Goal: Information Seeking & Learning: Understand process/instructions

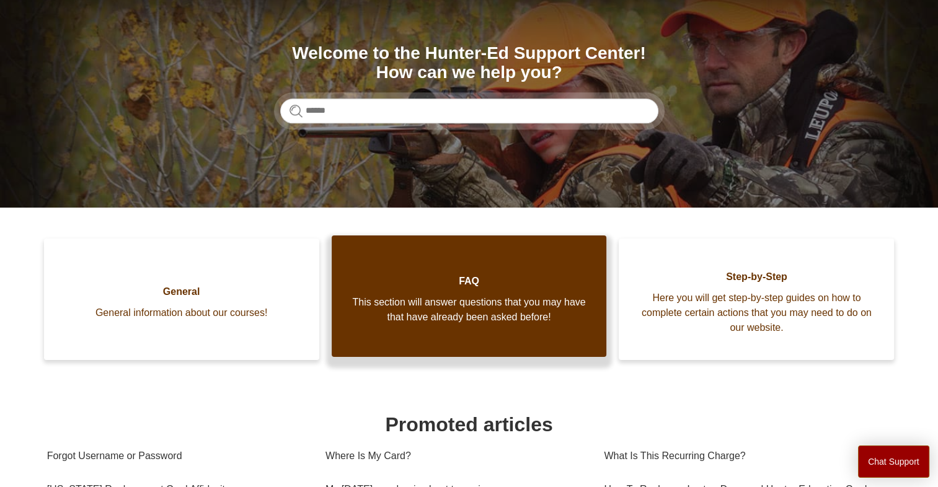
scroll to position [124, 0]
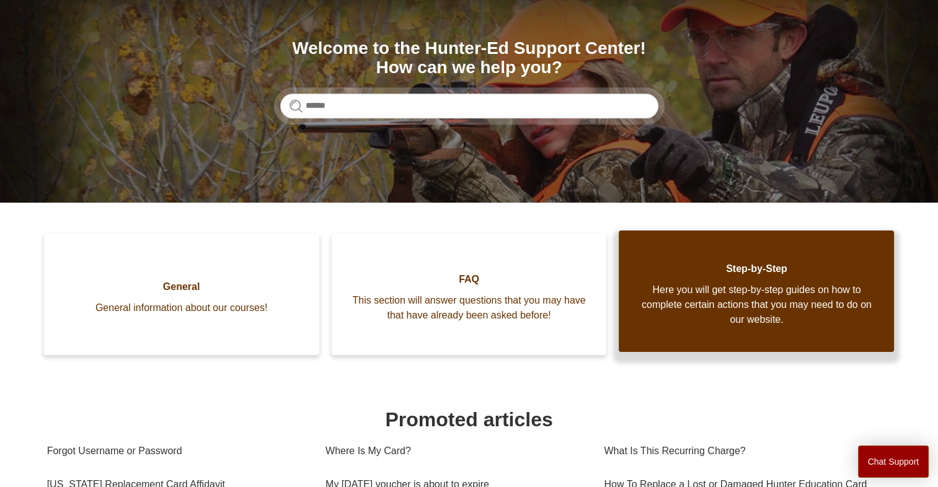
click at [688, 317] on span "Here you will get step-by-step guides on how to complete certain actions that y…" at bounding box center [756, 305] width 238 height 45
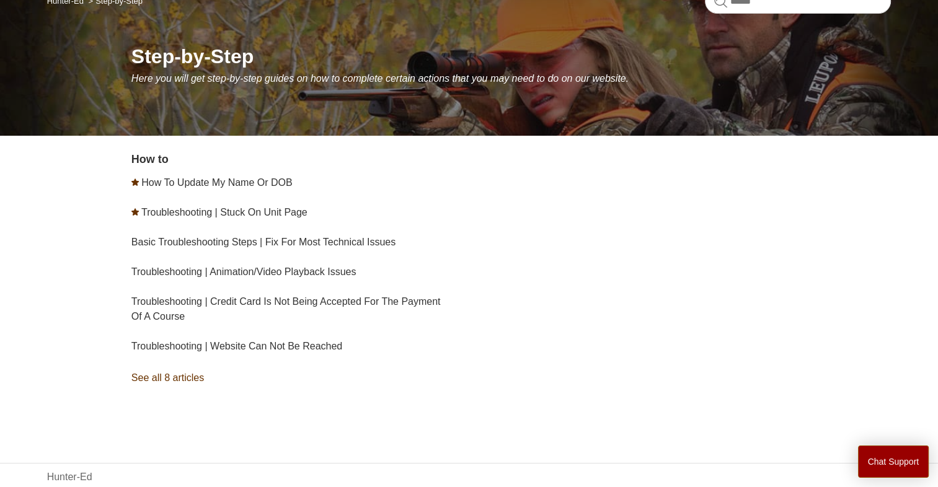
scroll to position [124, 0]
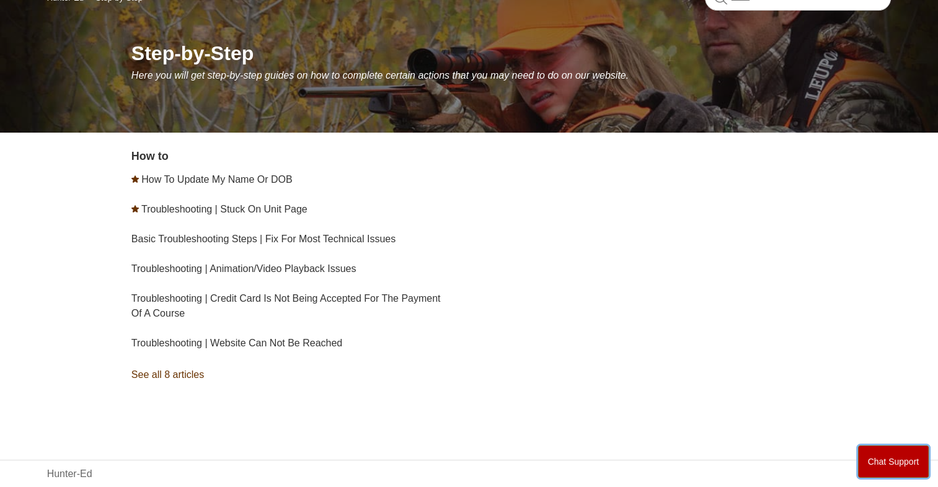
click at [892, 462] on button "Chat Support" at bounding box center [893, 462] width 71 height 32
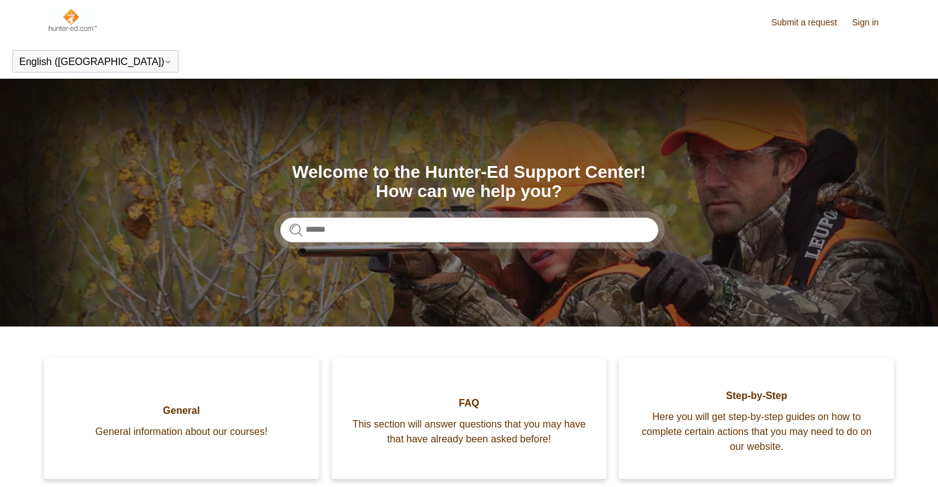
scroll to position [124, 0]
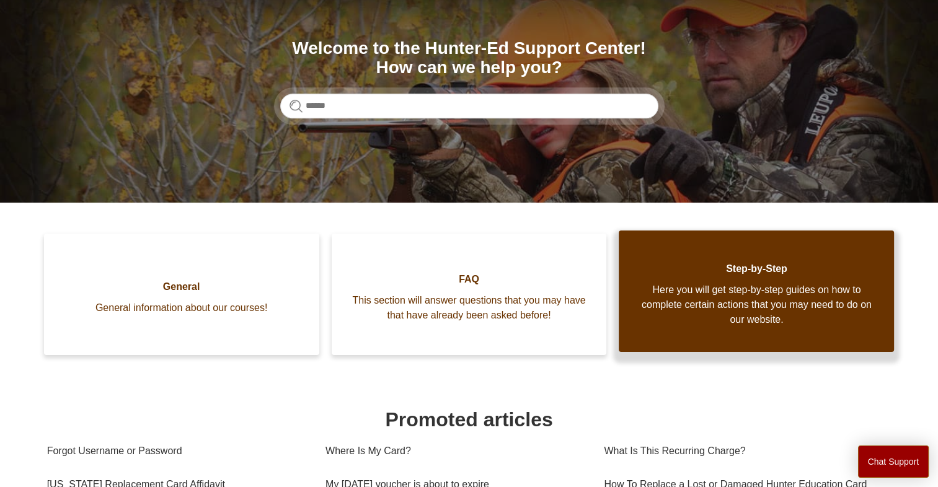
click at [741, 280] on link "Step-by-Step Here you will get step-by-step guides on how to complete certain a…" at bounding box center [756, 291] width 275 height 121
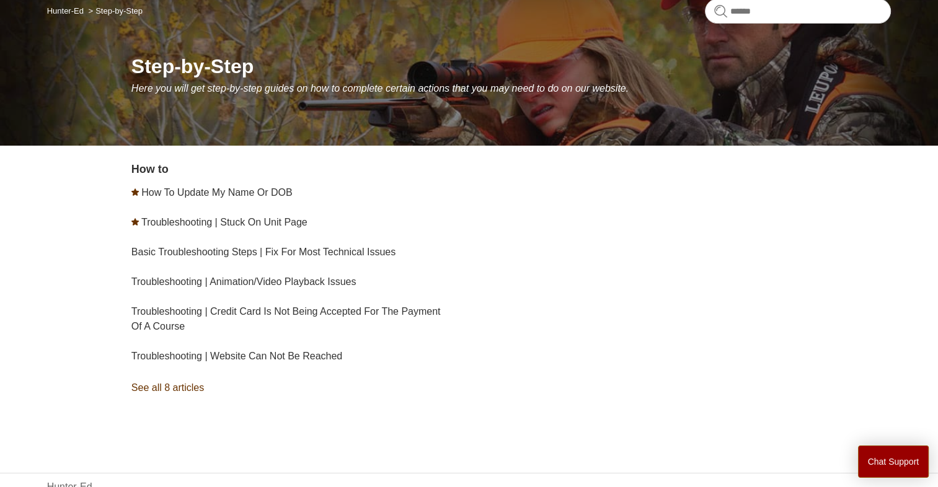
scroll to position [124, 0]
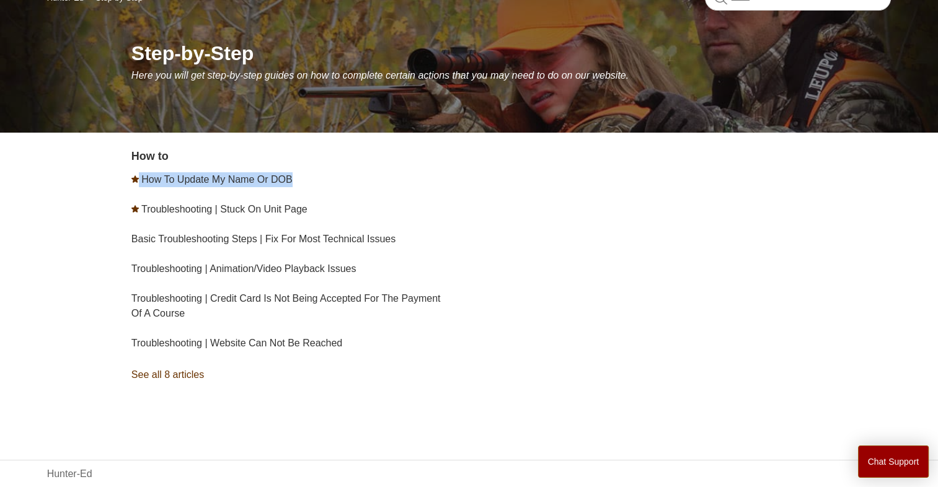
drag, startPoint x: 131, startPoint y: 182, endPoint x: 338, endPoint y: 175, distance: 206.5
click at [338, 175] on div "How to How To Update My Name Or DOB Troubleshooting | Stuck On Unit Page Basic …" at bounding box center [469, 285] width 844 height 275
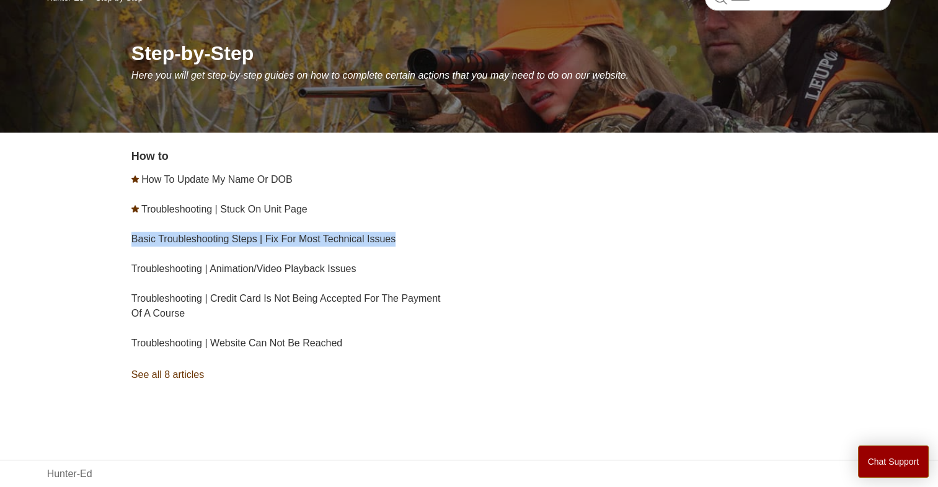
drag, startPoint x: 338, startPoint y: 175, endPoint x: 511, endPoint y: 224, distance: 180.3
click at [511, 224] on div "How to How To Update My Name Or DOB Troubleshooting | Stuck On Unit Page Basic …" at bounding box center [511, 285] width 760 height 275
click at [476, 206] on div "How to How To Update My Name Or DOB Troubleshooting | Stuck On Unit Page Basic …" at bounding box center [511, 285] width 760 height 275
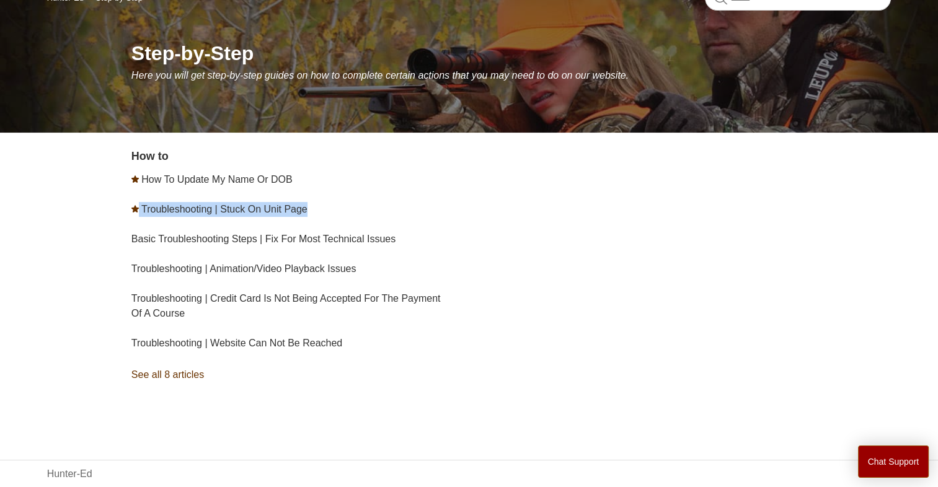
drag, startPoint x: 136, startPoint y: 213, endPoint x: 335, endPoint y: 207, distance: 198.4
click at [335, 207] on li "Troubleshooting | Stuck On Unit Page" at bounding box center [302, 210] width 342 height 30
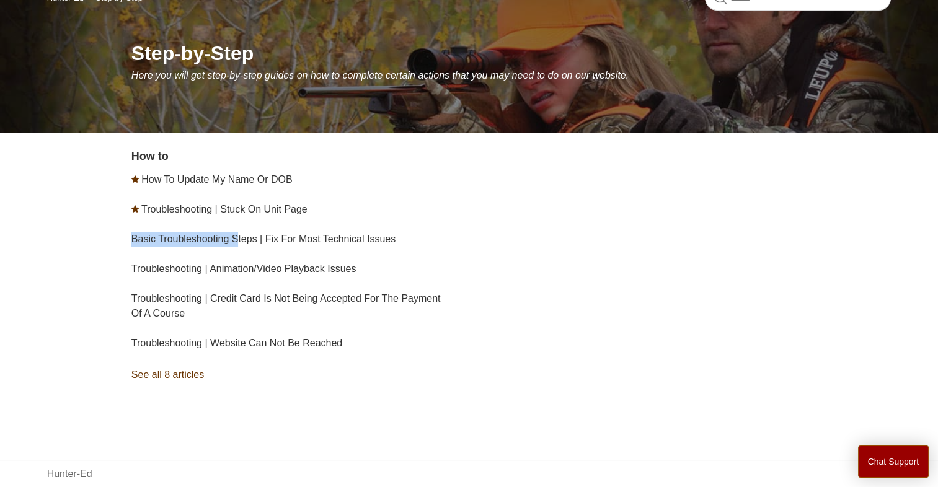
drag, startPoint x: 126, startPoint y: 242, endPoint x: 252, endPoint y: 227, distance: 126.7
click at [251, 227] on div "How to How To Update My Name Or DOB Troubleshooting | Stuck On Unit Page Basic …" at bounding box center [469, 285] width 844 height 275
drag, startPoint x: 252, startPoint y: 227, endPoint x: 195, endPoint y: 202, distance: 62.2
click at [195, 201] on li "Troubleshooting | Stuck On Unit Page" at bounding box center [302, 210] width 342 height 30
click at [181, 213] on link "Troubleshooting | Stuck On Unit Page" at bounding box center [224, 209] width 166 height 11
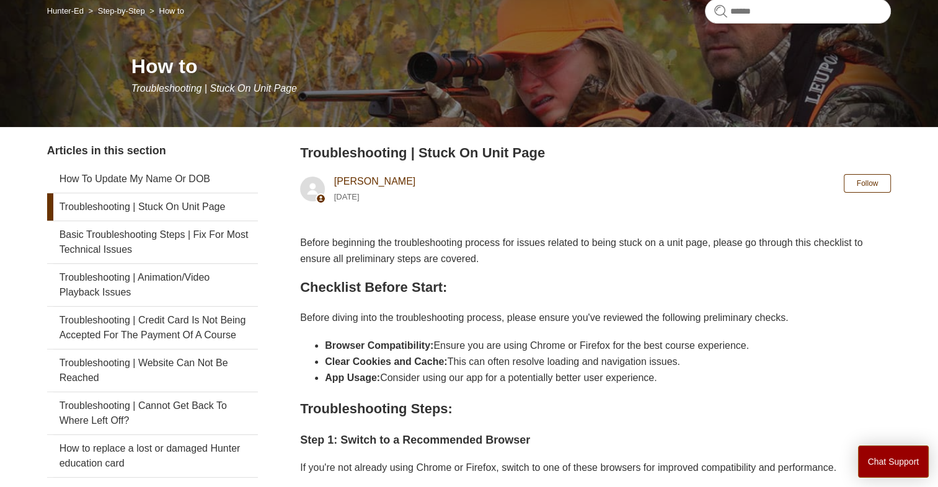
scroll to position [124, 0]
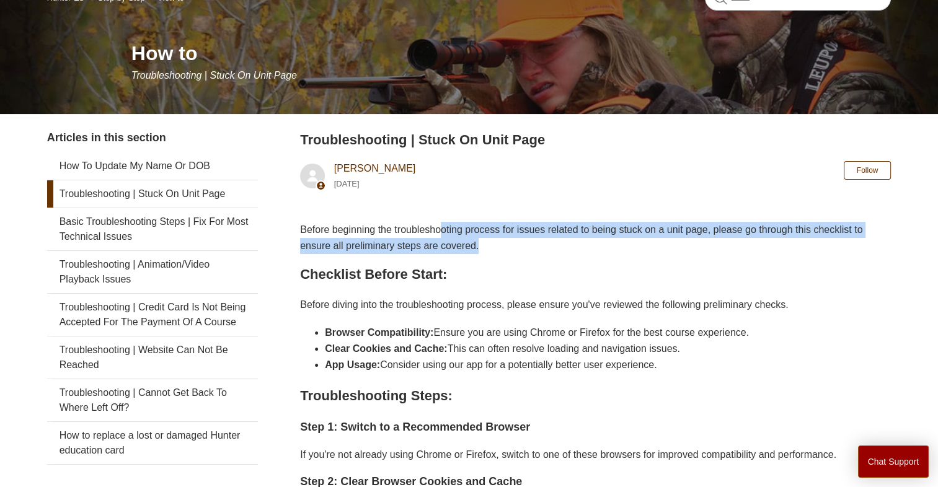
drag, startPoint x: 453, startPoint y: 231, endPoint x: 744, endPoint y: 247, distance: 291.7
click at [744, 247] on p "Before beginning the troubleshooting process for issues related to being stuck …" at bounding box center [595, 238] width 591 height 32
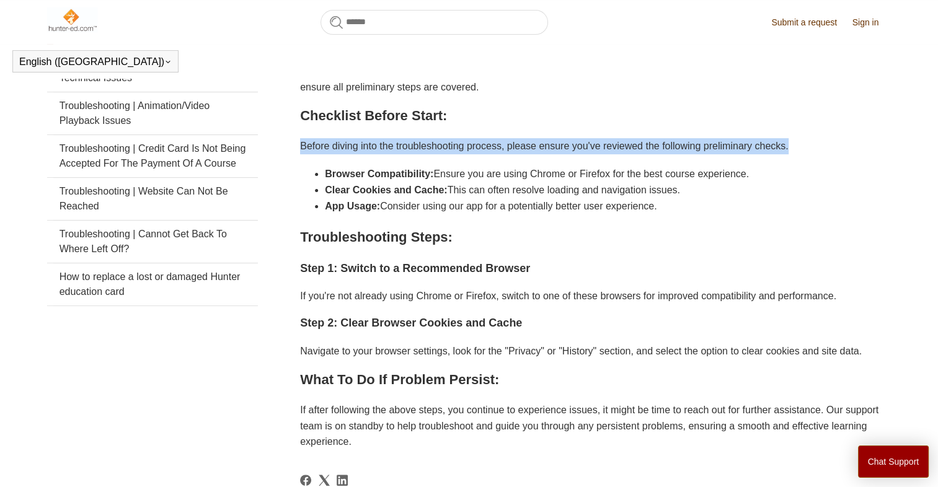
drag, startPoint x: 297, startPoint y: 179, endPoint x: 880, endPoint y: 187, distance: 583.3
click at [880, 187] on div "Articles in this section How To Update My Name Or DOB Troubleshooting | Stuck O…" at bounding box center [469, 336] width 844 height 731
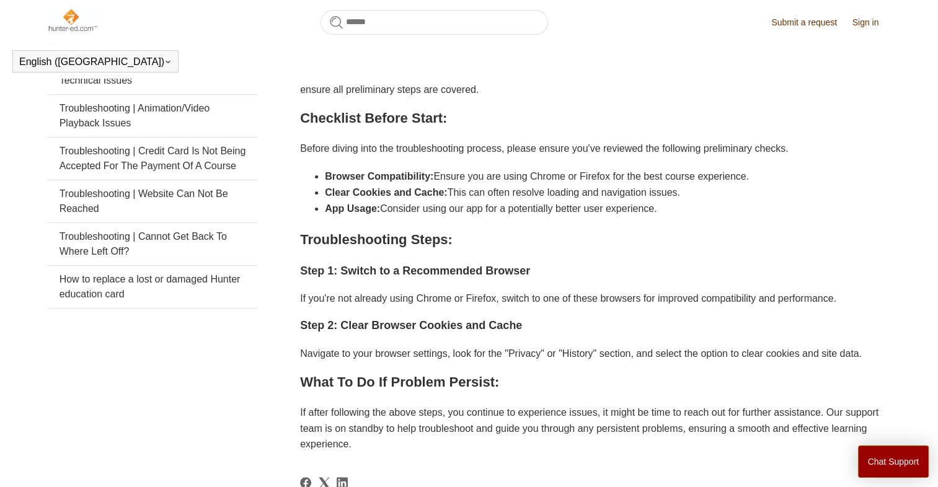
drag, startPoint x: 880, startPoint y: 187, endPoint x: 861, endPoint y: 279, distance: 93.7
click at [861, 250] on h2 "Troubleshooting Steps:" at bounding box center [595, 240] width 591 height 22
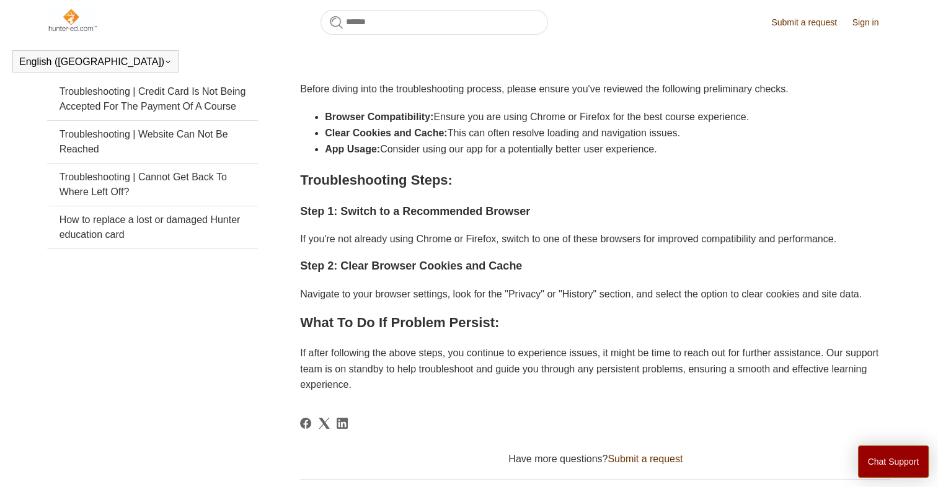
scroll to position [310, 0]
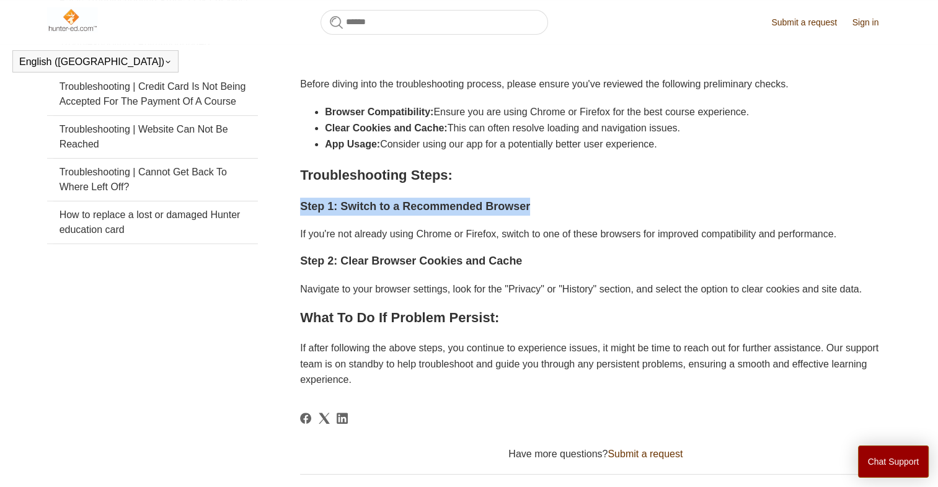
drag, startPoint x: 283, startPoint y: 209, endPoint x: 573, endPoint y: 216, distance: 290.8
click at [573, 216] on div "Articles in this section How To Update My Name Or DOB Troubleshooting | Stuck O…" at bounding box center [469, 274] width 844 height 731
drag, startPoint x: 573, startPoint y: 216, endPoint x: 674, endPoint y: 216, distance: 101.0
click at [674, 216] on h3 "Step 1: Switch to a Recommended Browser" at bounding box center [595, 207] width 591 height 18
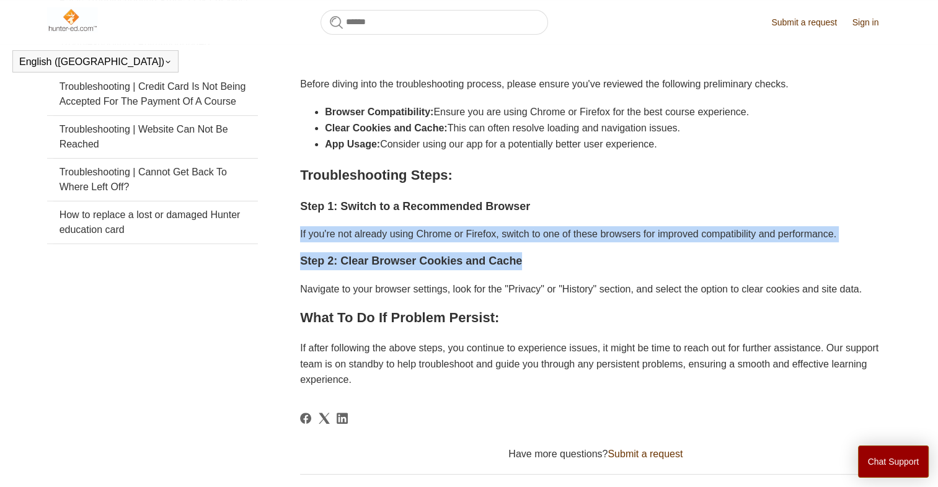
drag, startPoint x: 297, startPoint y: 240, endPoint x: 910, endPoint y: 243, distance: 613.0
click at [910, 243] on main "Hunter-Ed Step-by-Step How to How to Troubleshooting | Stuck On Unit Page Artic…" at bounding box center [469, 187] width 938 height 906
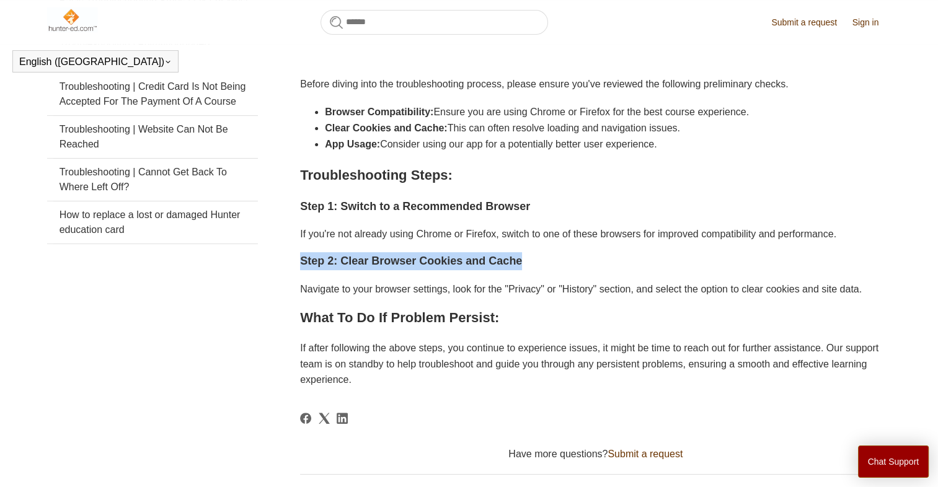
drag, startPoint x: 293, startPoint y: 269, endPoint x: 562, endPoint y: 259, distance: 269.2
click at [560, 259] on div "Articles in this section How To Update My Name Or DOB Troubleshooting | Stuck O…" at bounding box center [469, 274] width 844 height 731
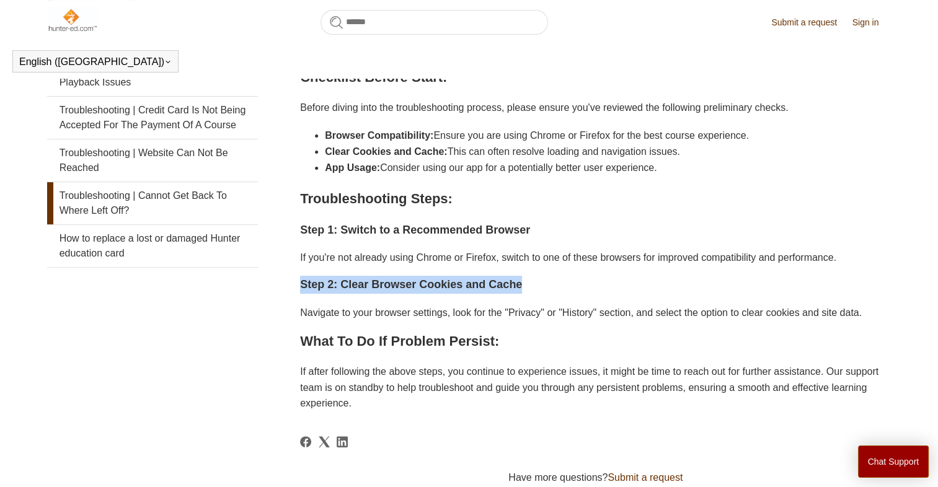
scroll to position [248, 0]
